Goal: Task Accomplishment & Management: Manage account settings

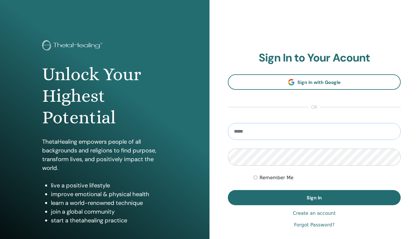
type input "**********"
click at [314, 197] on button "Sign In" at bounding box center [314, 197] width 173 height 15
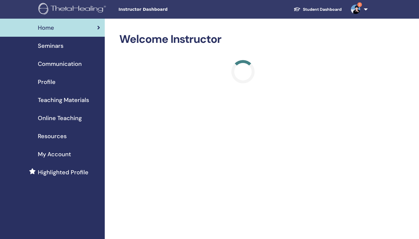
click at [356, 8] on img at bounding box center [355, 9] width 9 height 9
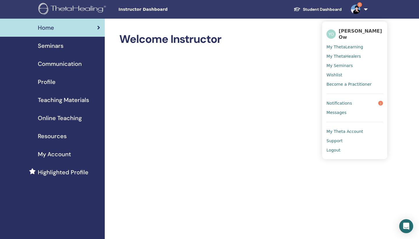
click at [353, 103] on link "Notifications 2" at bounding box center [355, 102] width 56 height 9
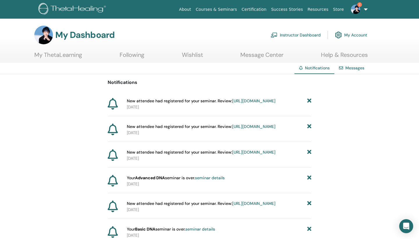
click at [232, 103] on link "https://member.thetahealing.com/instructor/seminar/371169/attendees" at bounding box center [253, 100] width 43 height 5
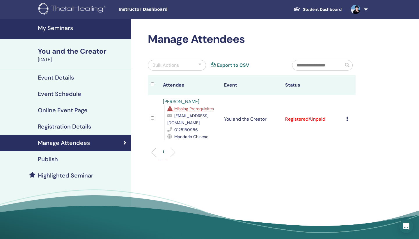
click at [58, 28] on h4 "My Seminars" at bounding box center [83, 27] width 90 height 7
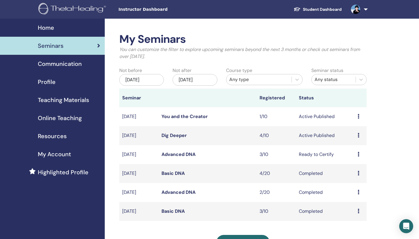
click at [172, 138] on link "Dig Deeper" at bounding box center [174, 135] width 25 height 6
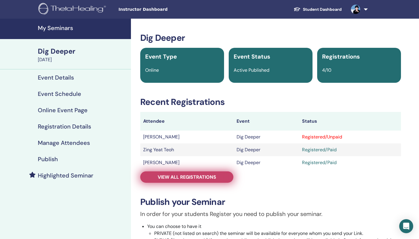
click at [211, 177] on span "View all registrations" at bounding box center [187, 177] width 59 height 6
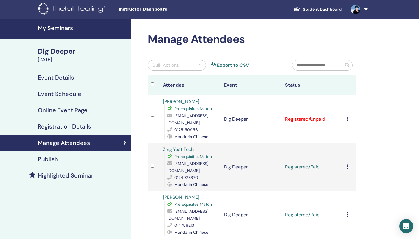
click at [346, 116] on icon at bounding box center [347, 118] width 2 height 5
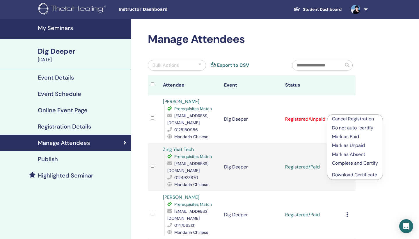
click at [350, 136] on p "Mark as Paid" at bounding box center [355, 136] width 46 height 7
